Goal: Obtain resource: Obtain resource

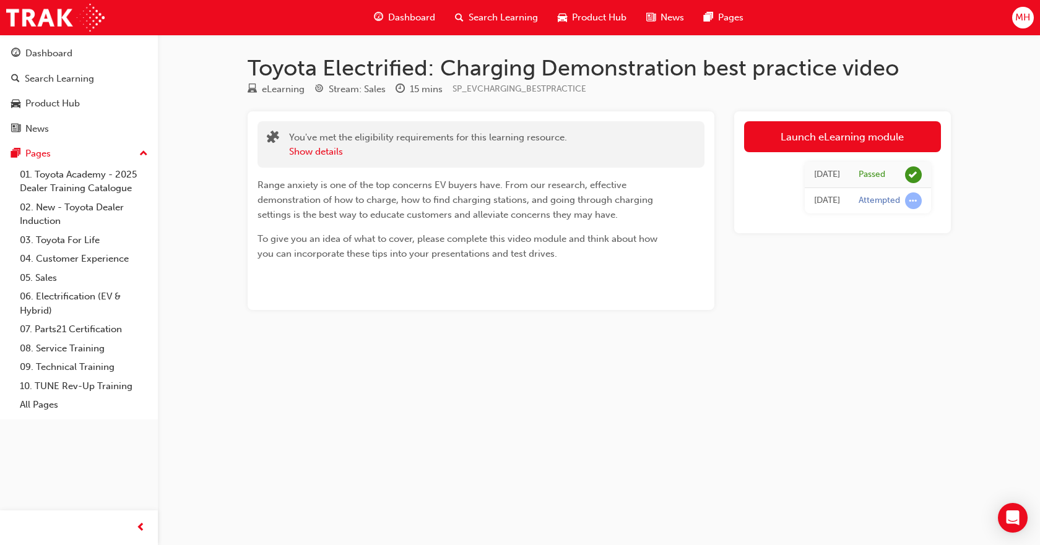
click at [602, 20] on span "Product Hub" at bounding box center [599, 18] width 54 height 14
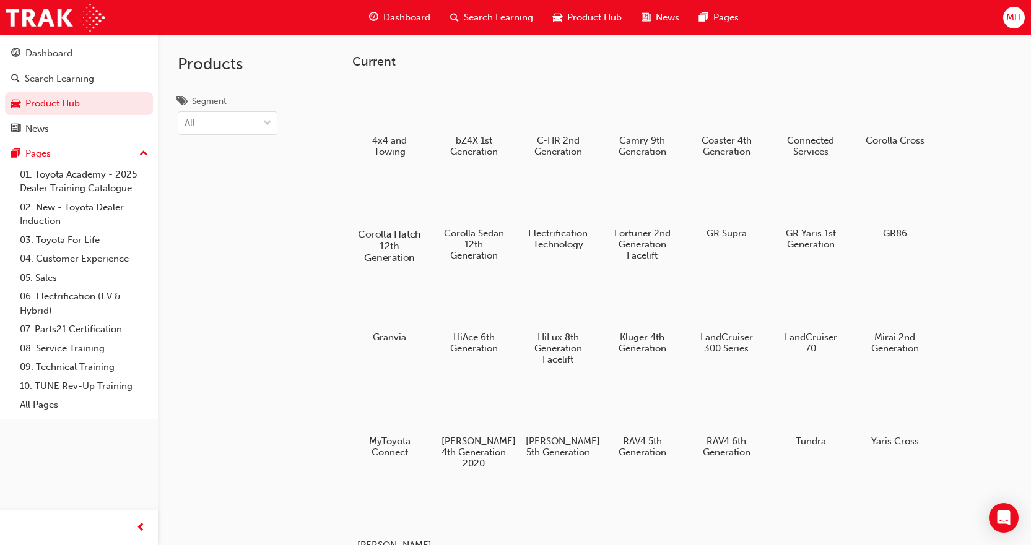
click at [373, 223] on div "Corolla Hatch 12th Generation" at bounding box center [389, 219] width 79 height 100
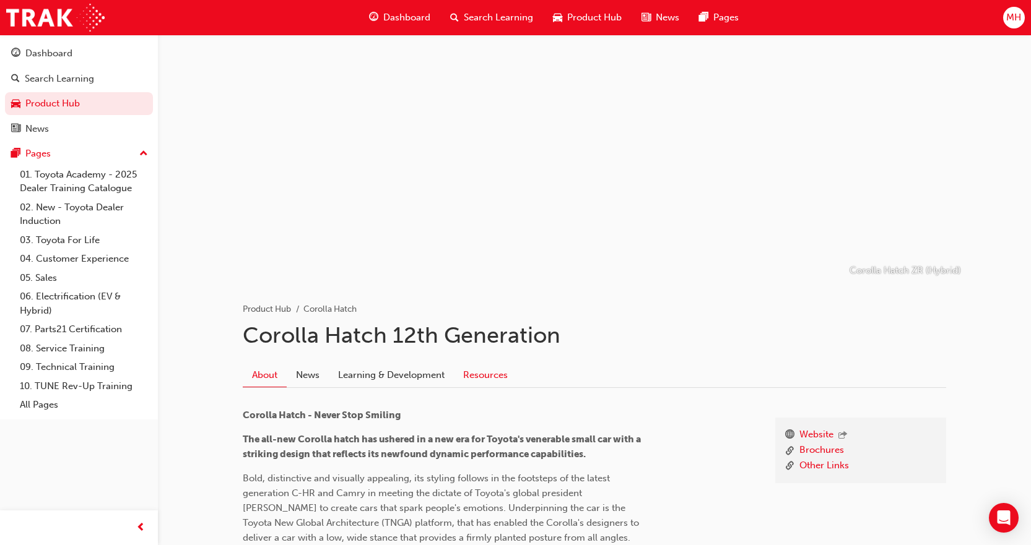
click at [499, 368] on link "Resources" at bounding box center [485, 375] width 63 height 24
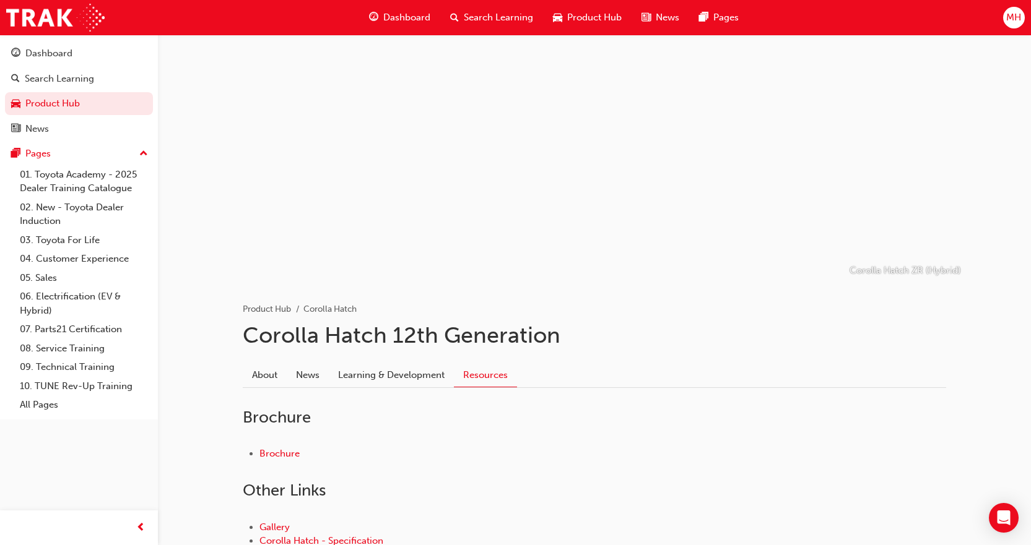
scroll to position [107, 0]
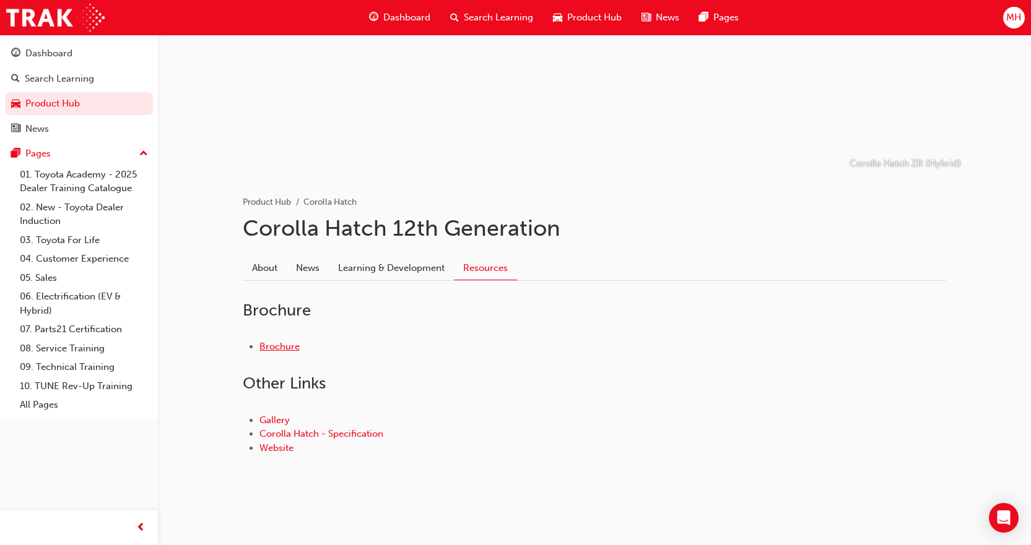
click at [282, 348] on link "Brochure" at bounding box center [279, 346] width 40 height 11
